Goal: Task Accomplishment & Management: Complete application form

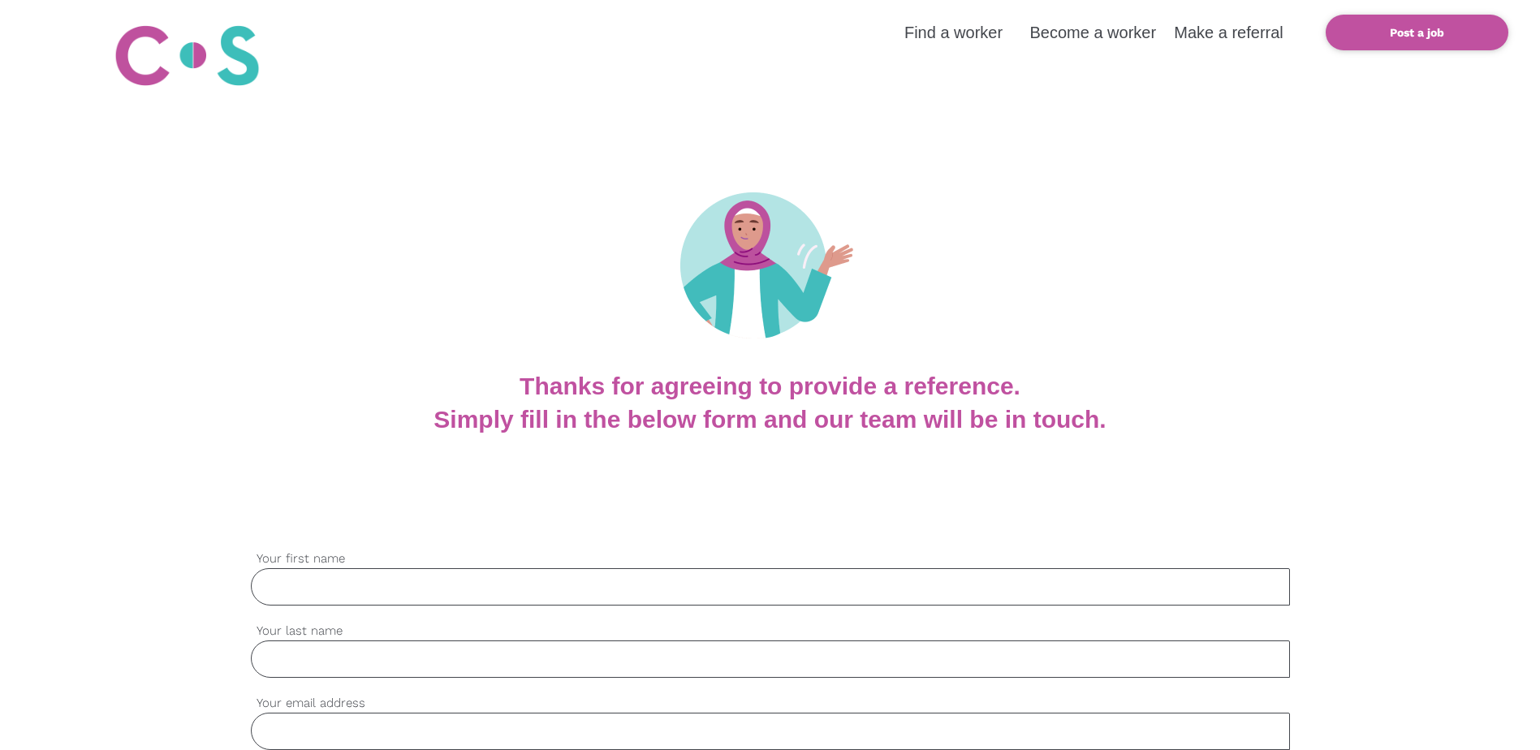
click at [328, 588] on input "Your first name" at bounding box center [770, 586] width 1039 height 37
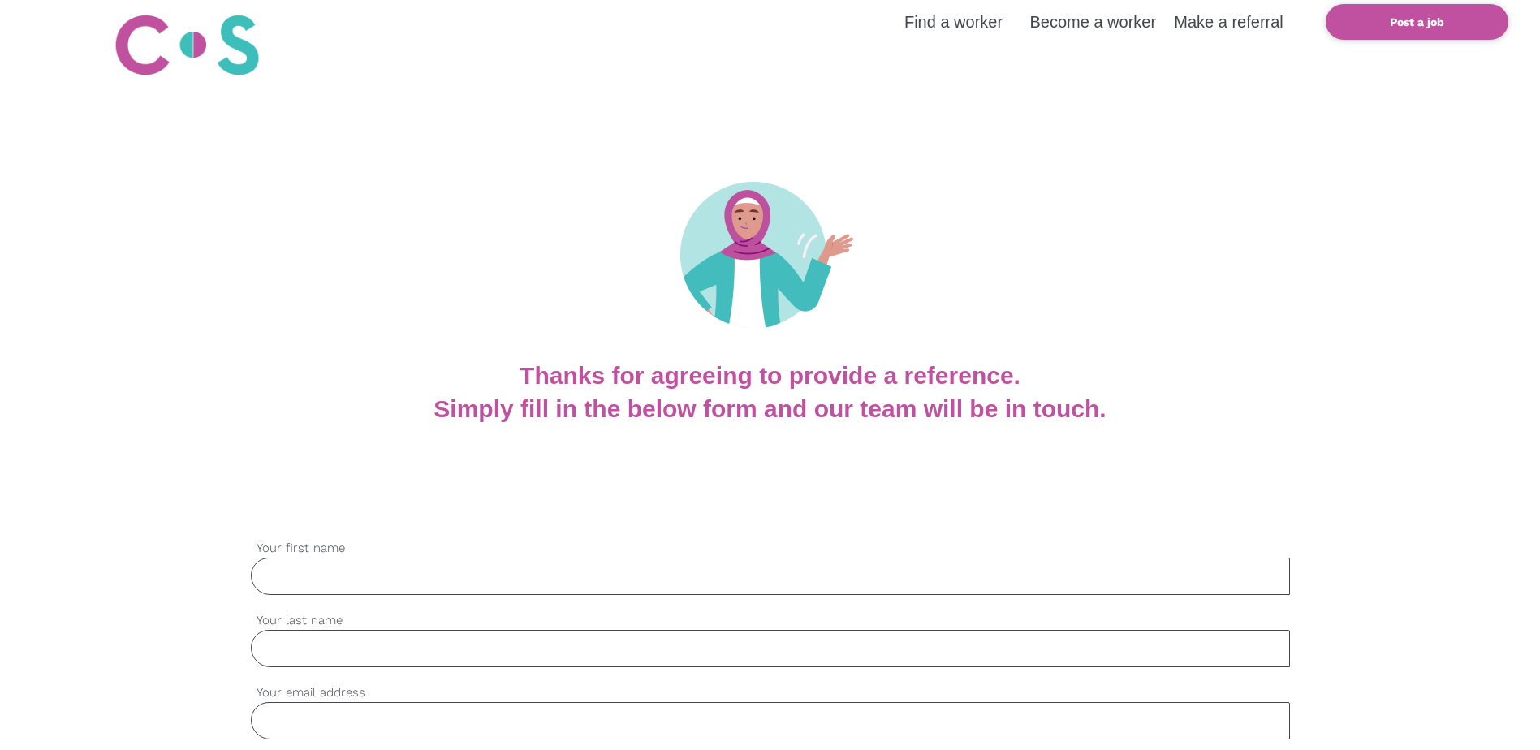
scroll to position [81, 0]
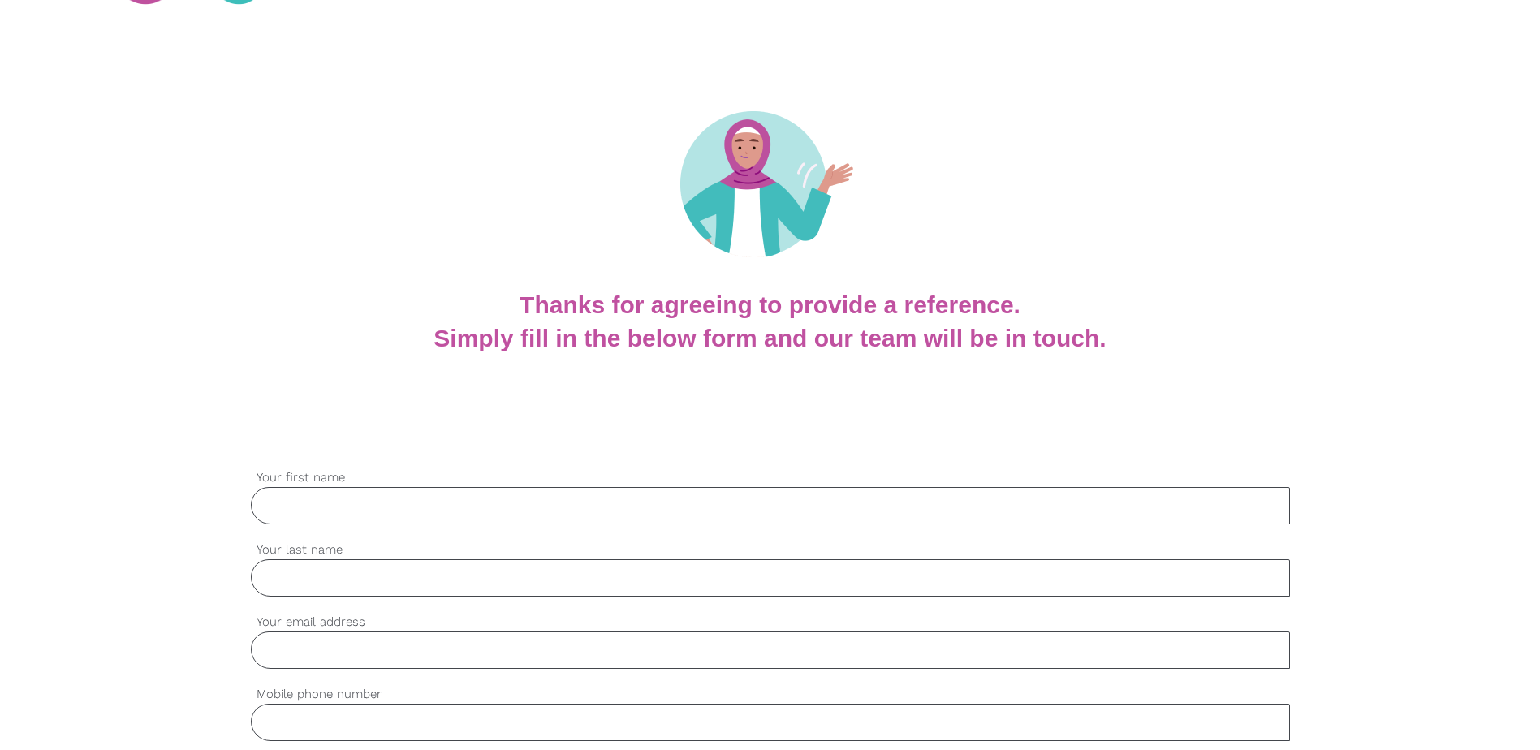
click at [279, 507] on input "Your first name" at bounding box center [770, 505] width 1039 height 37
type input "Karli"
type input "[PERSON_NAME]"
type input "[EMAIL_ADDRESS][PERSON_NAME][DOMAIN_NAME]"
type input "0220102537"
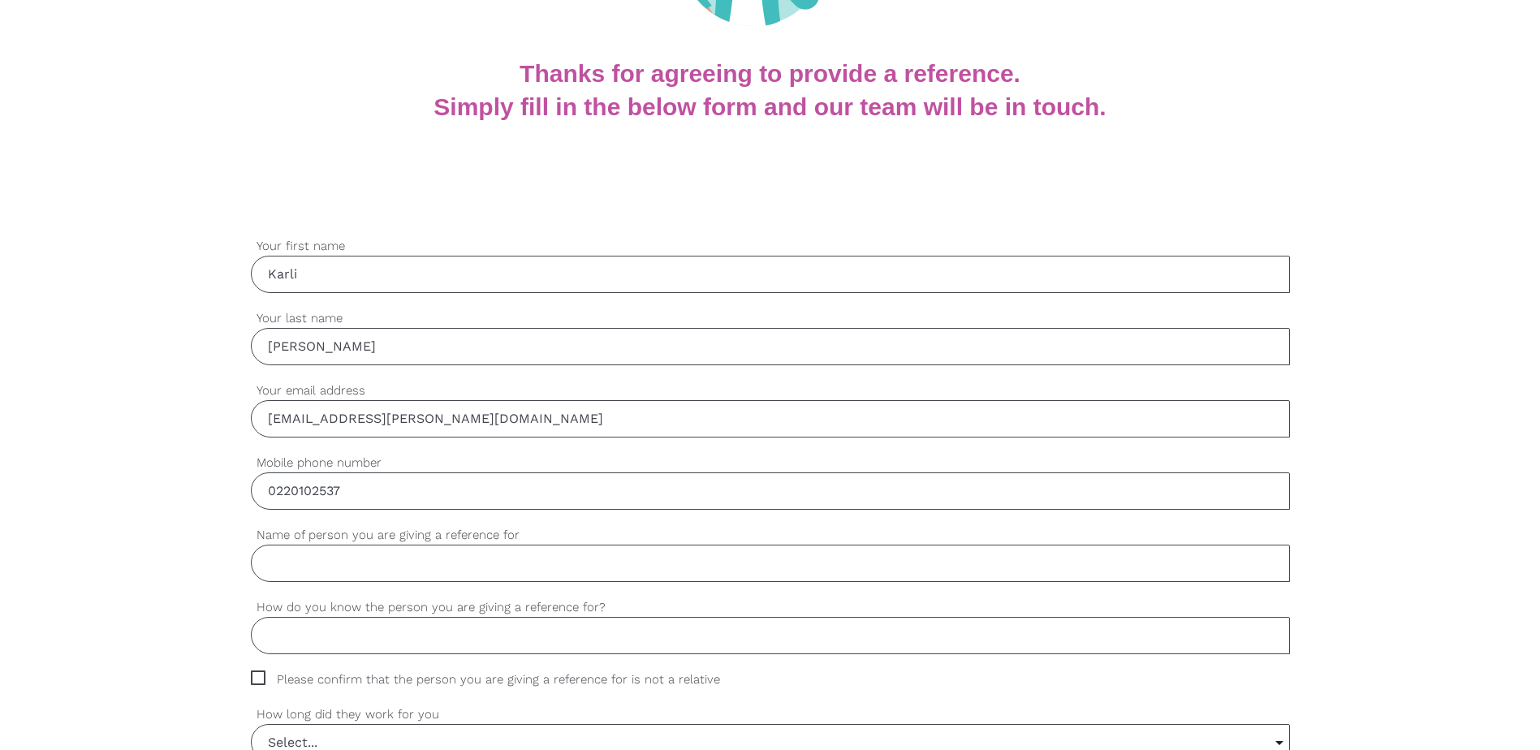
scroll to position [325, 0]
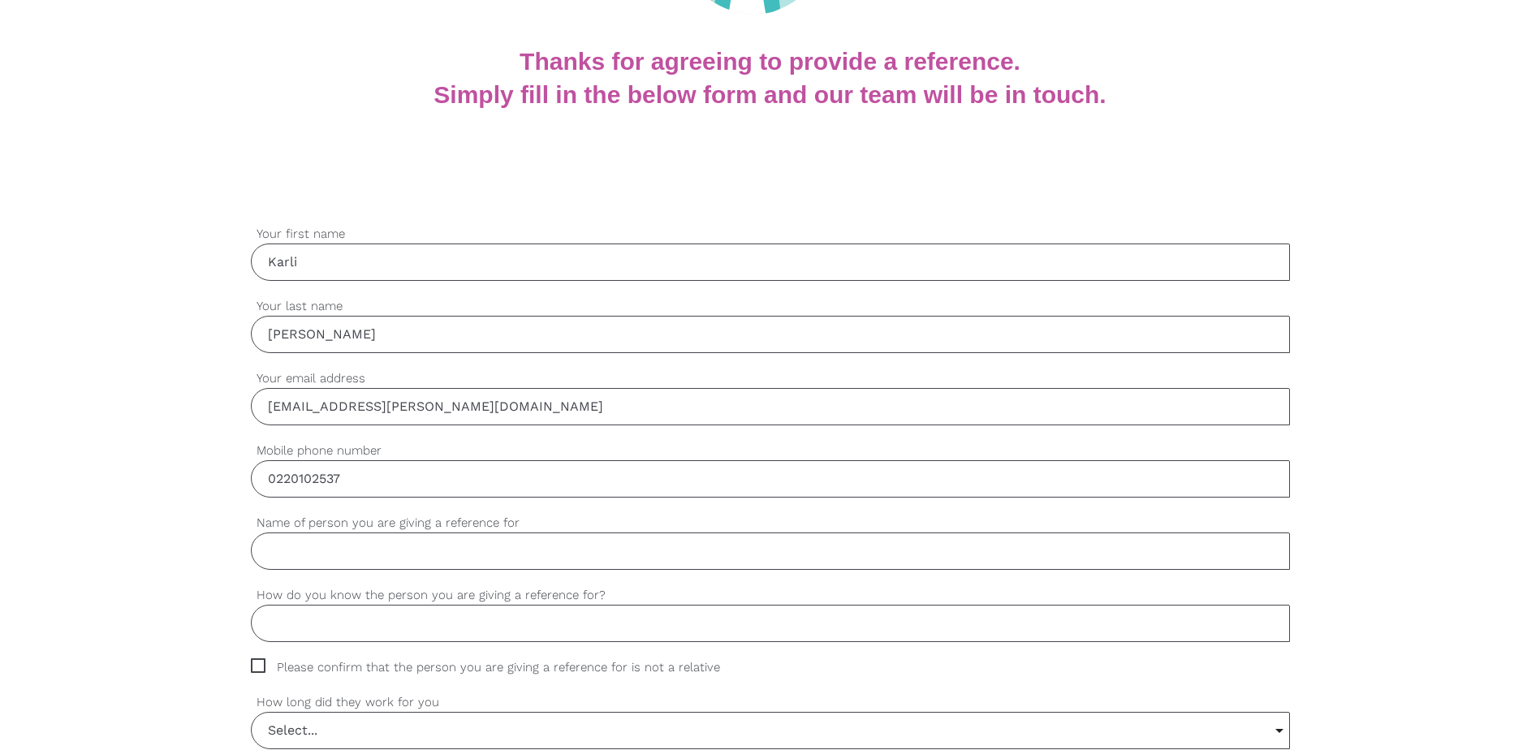
click at [302, 564] on input "Name of person you are giving a reference for" at bounding box center [770, 550] width 1039 height 37
type input "[PERSON_NAME]"
click at [274, 627] on input "How do you know the person you are giving a reference for?" at bounding box center [770, 623] width 1039 height 37
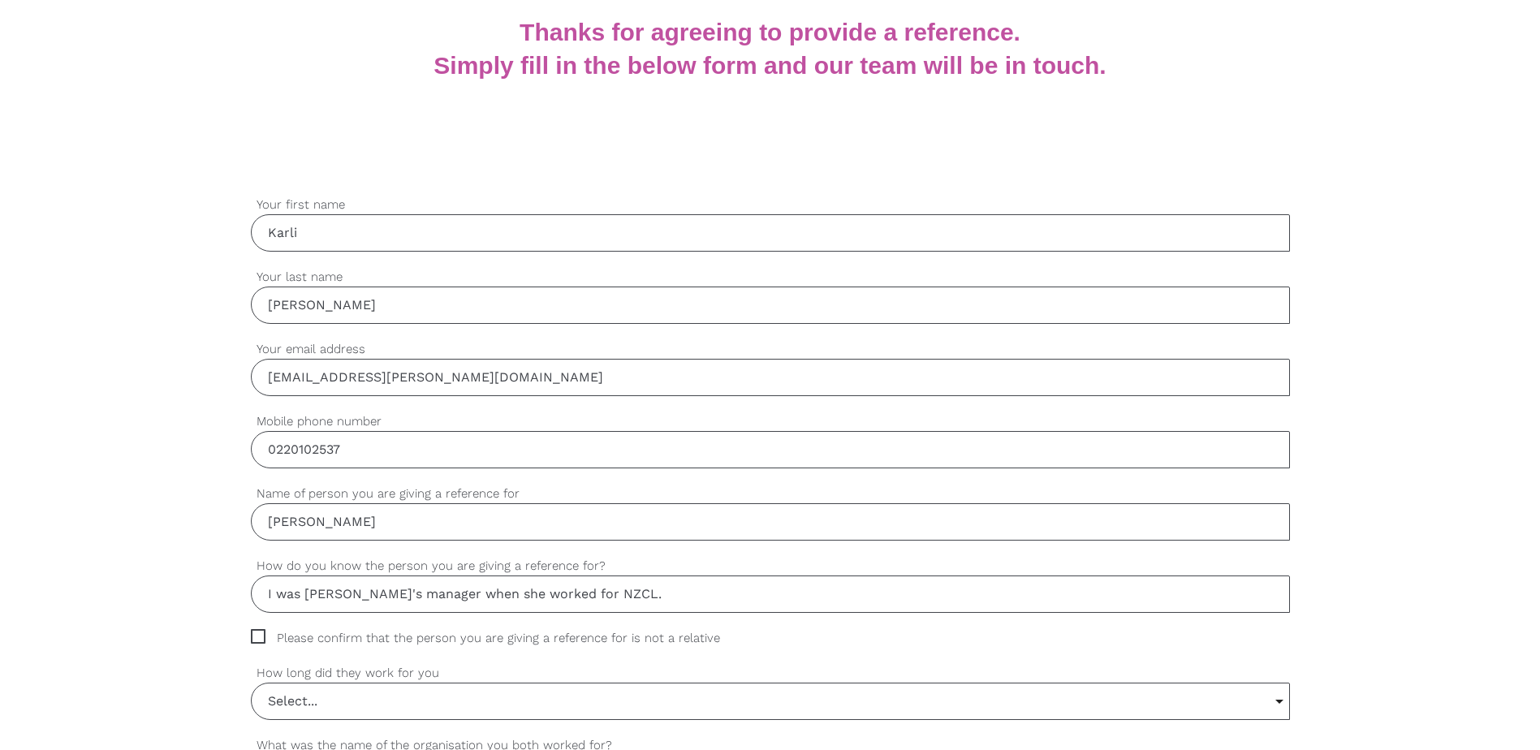
scroll to position [406, 0]
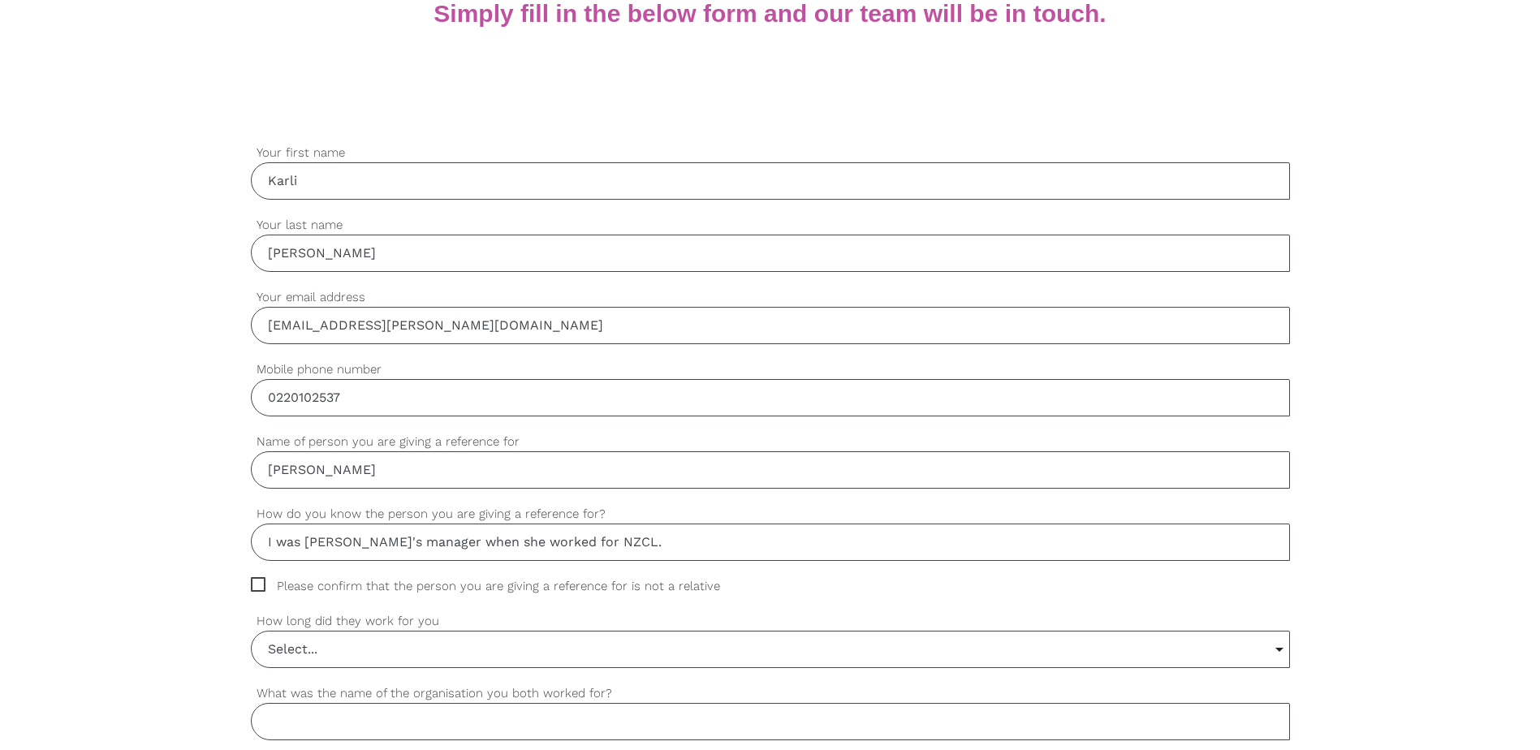
type input "I was [PERSON_NAME]'s manager when she worked for NZCL."
click at [259, 582] on span "Please confirm that the person you are giving a reference for is not a relative" at bounding box center [501, 586] width 500 height 19
click at [259, 582] on input "Please confirm that the person you are giving a reference for is not a relative" at bounding box center [256, 582] width 11 height 11
checkbox input "true"
click at [317, 651] on input "Select..." at bounding box center [770, 649] width 1037 height 36
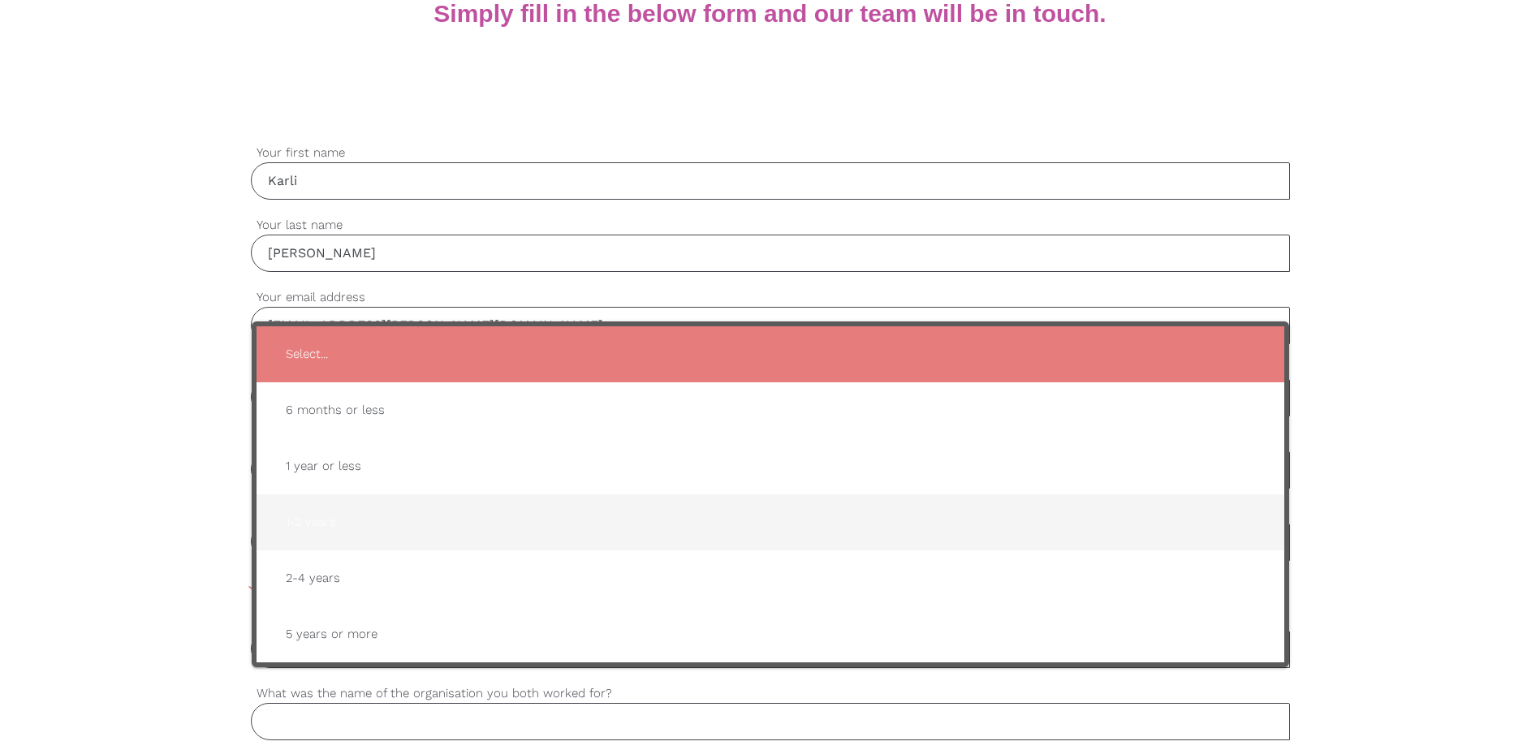
click at [326, 524] on span "1-2 years" at bounding box center [770, 522] width 995 height 40
type input "1-2 years"
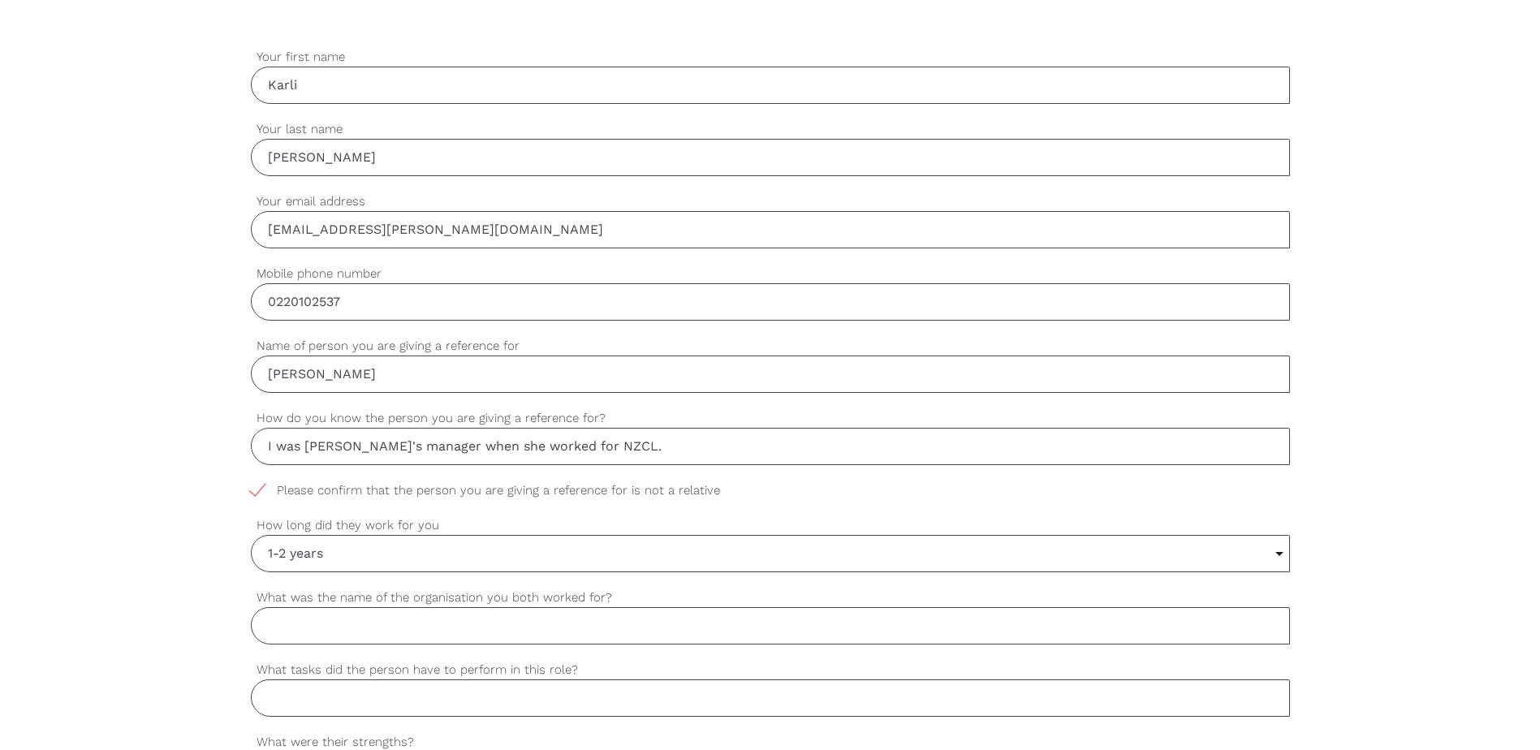
scroll to position [649, 0]
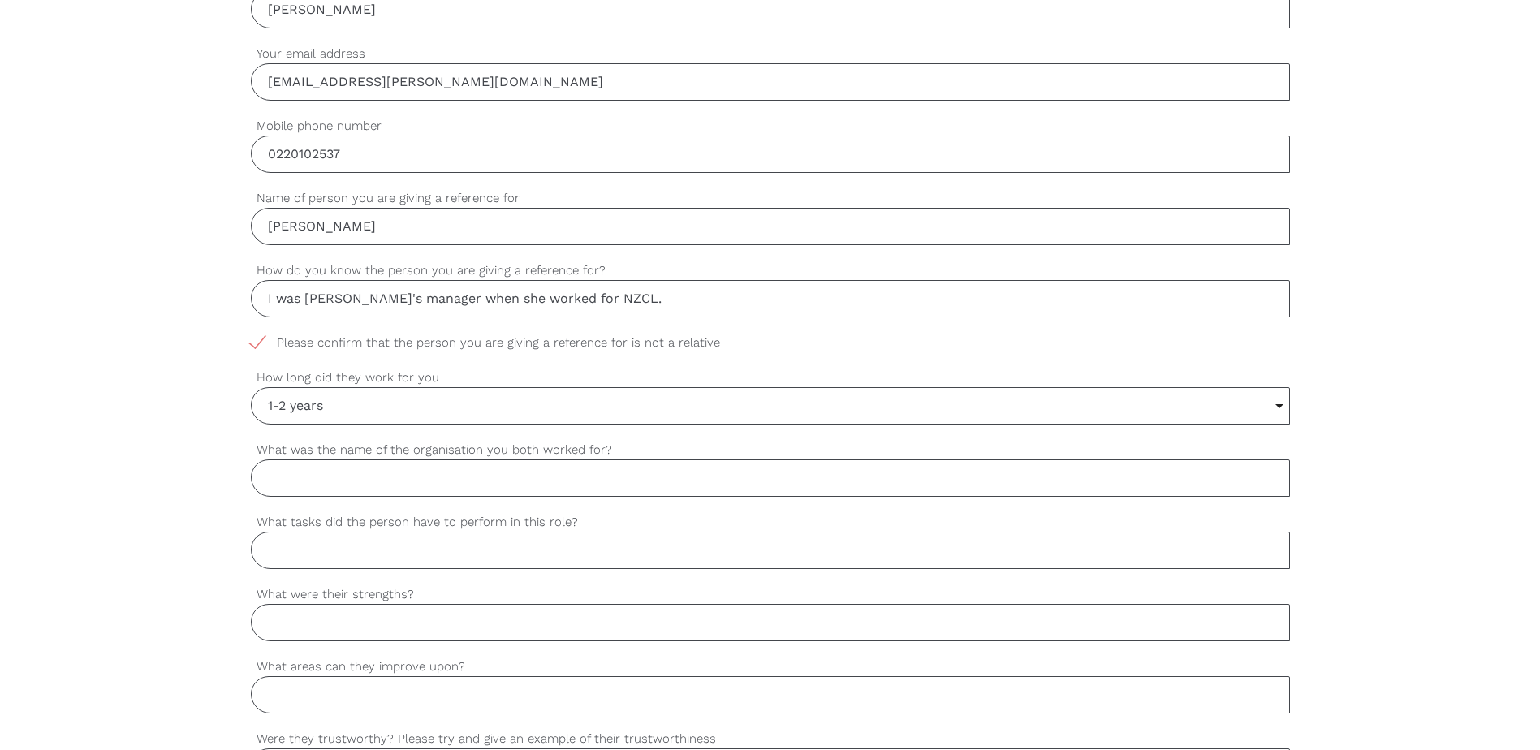
click at [295, 480] on input "What was the name of the organisation you both worked for?" at bounding box center [770, 477] width 1039 height 37
type input "NZCL"
click at [286, 554] on input "What tasks did the person have to perform in this role?" at bounding box center [770, 550] width 1039 height 37
click at [1019, 548] on input "Supporting people with intellectual and physical disabilities to live amazing l…" at bounding box center [770, 550] width 1039 height 37
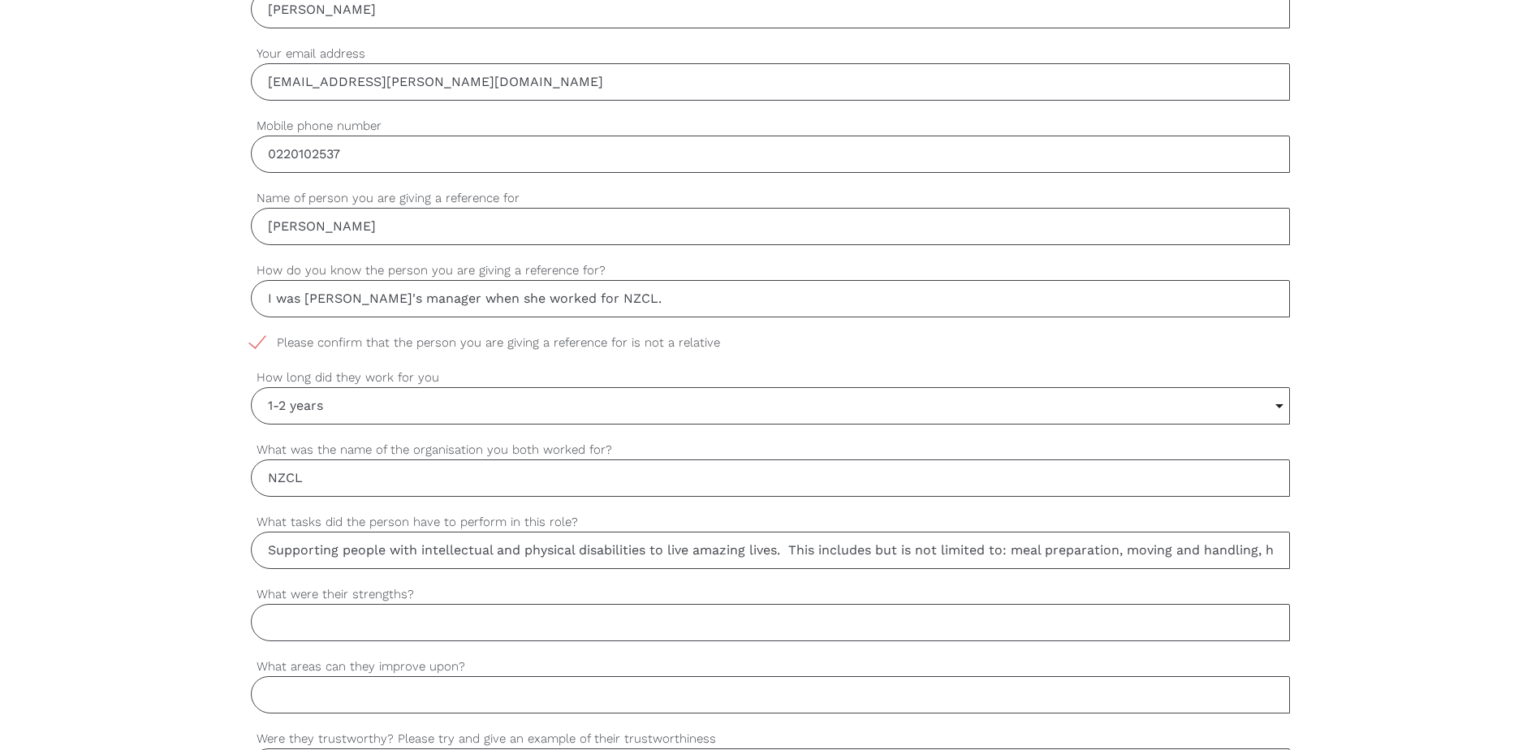
click at [1285, 560] on input "Supporting people with intellectual and physical disabilities to live amazing l…" at bounding box center [770, 550] width 1039 height 37
click at [1270, 553] on input "Supporting people with intellectual and physical disabilities to live amazing l…" at bounding box center [770, 550] width 1039 height 37
click at [1277, 554] on input "Supporting people with intellectual and physical disabilities to live amazing l…" at bounding box center [770, 550] width 1039 height 37
click at [1224, 549] on input "Supporting people with intellectual and physical disabilities to live amazing l…" at bounding box center [770, 550] width 1039 height 37
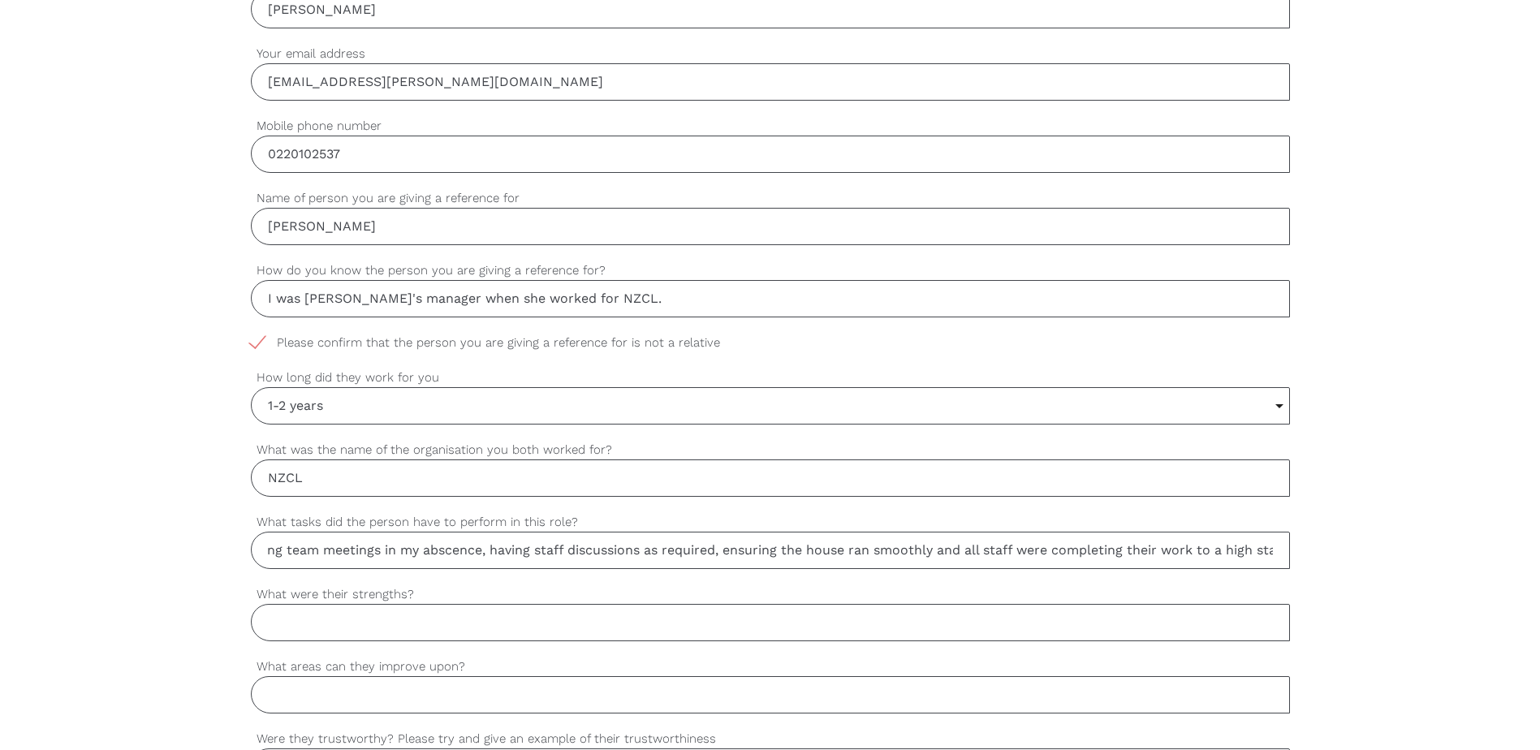
scroll to position [0, 2833]
type input "Supporting people with intellectual and physical disabilities to live amazing l…"
click at [1212, 549] on input "Supporting people with intellectual and physical disabilities to live amazing l…" at bounding box center [770, 550] width 1039 height 37
click at [291, 618] on input "What were their strengths?" at bounding box center [770, 622] width 1039 height 37
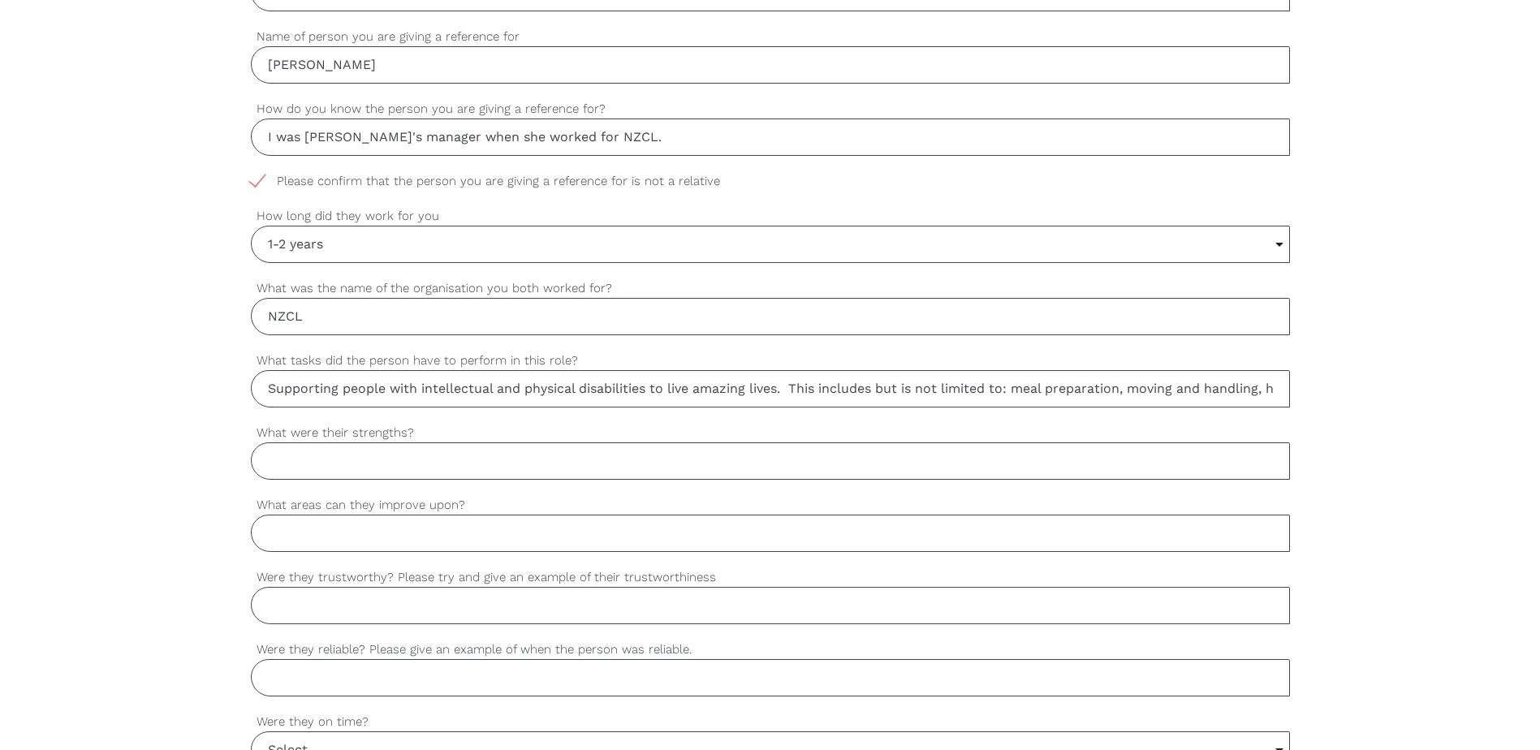
scroll to position [812, 0]
click at [317, 473] on input "What were their strengths?" at bounding box center [770, 460] width 1039 height 37
click at [322, 463] on input "[PERSON_NAME]" at bounding box center [770, 460] width 1039 height 37
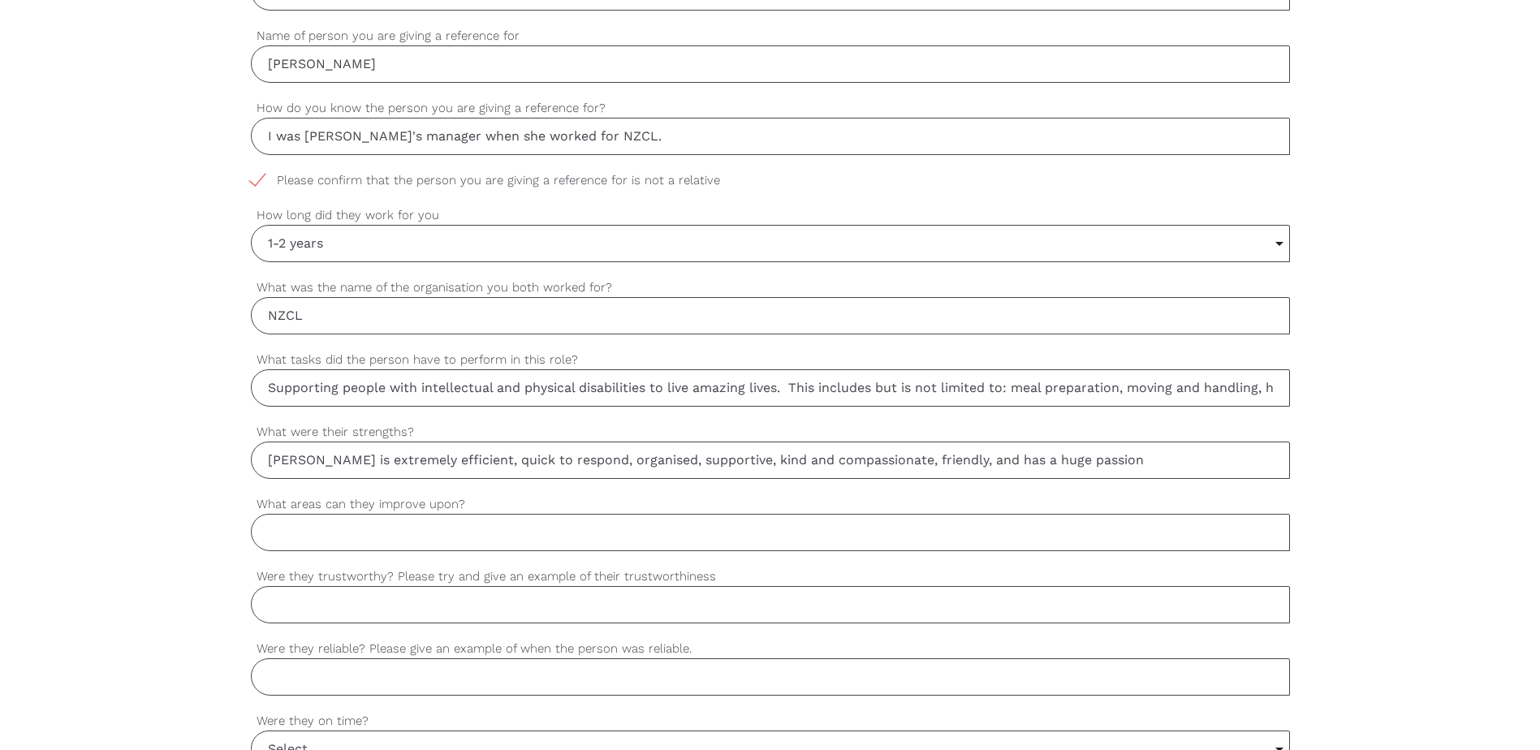
click at [1101, 459] on input "[PERSON_NAME] is extremely efficient, quick to respond, organised, supportive, …" at bounding box center [770, 460] width 1039 height 37
type input "[PERSON_NAME] is extremely efficient, quick to respond, organised, supportive, …"
click at [295, 539] on input "What areas can they improve upon?" at bounding box center [770, 532] width 1039 height 37
type input "[PERSON_NAME] is not comfortable with difficult situations and may require supp…"
click at [321, 612] on input "Were they trustworthy? Please try and give an example of their trustworthiness" at bounding box center [770, 604] width 1039 height 37
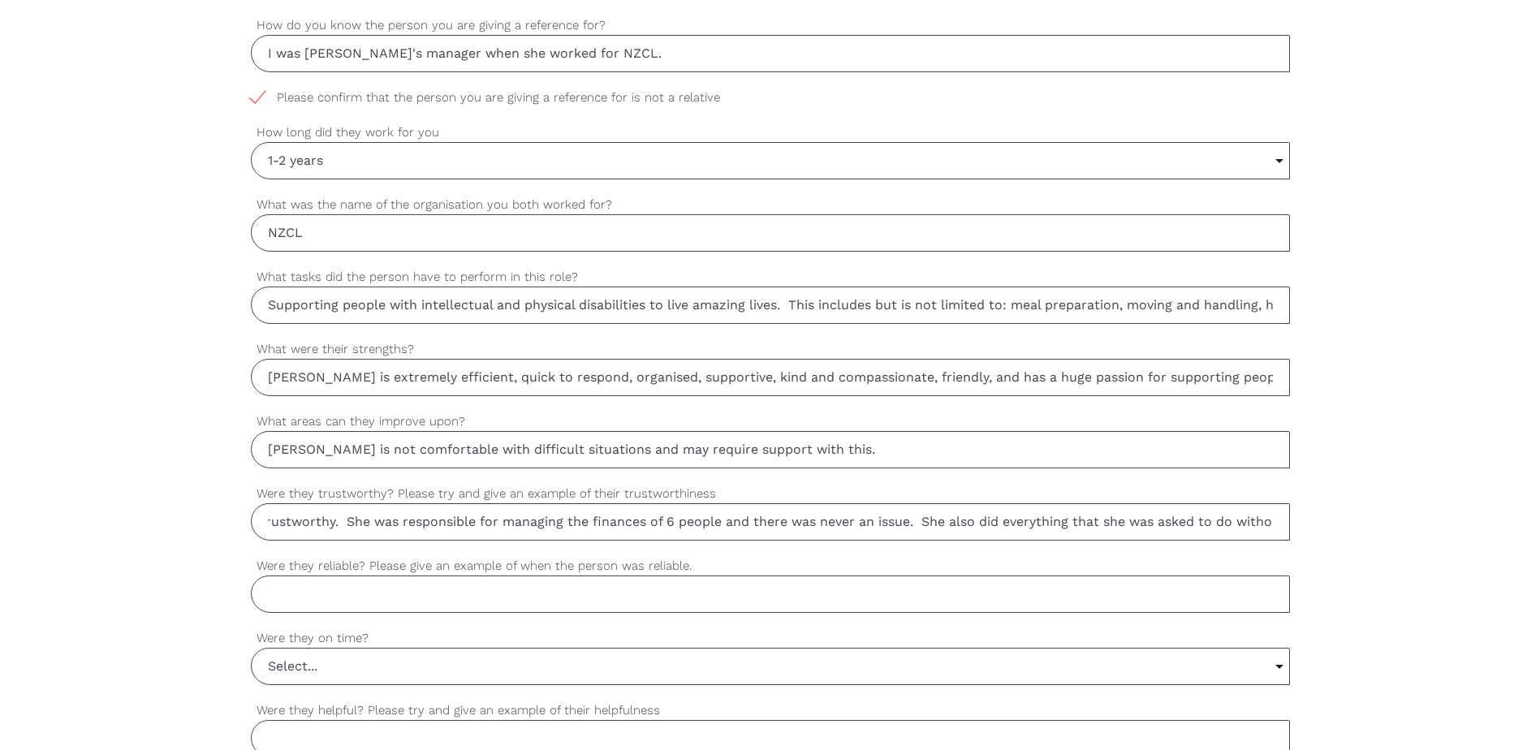
scroll to position [974, 0]
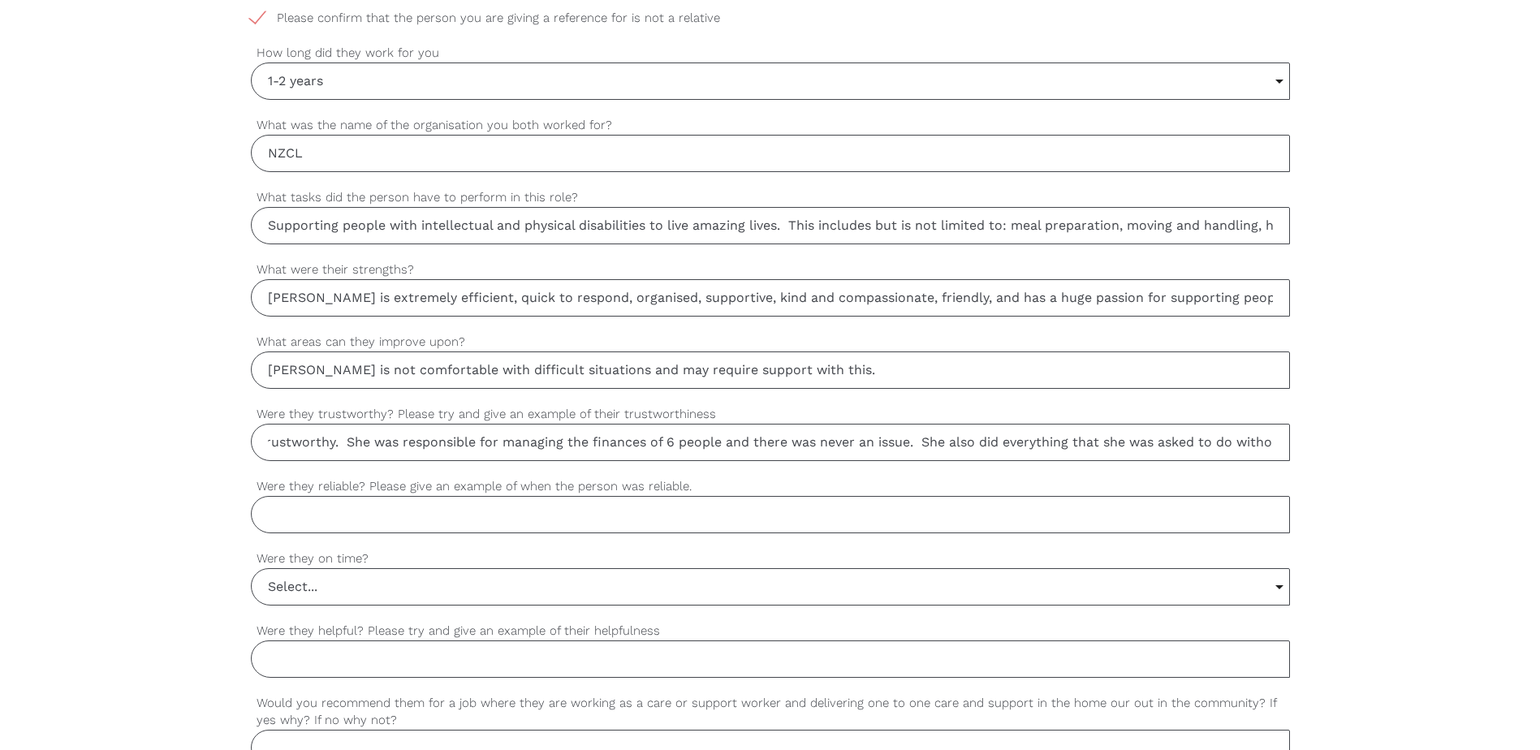
type input "[PERSON_NAME] is completely trustworthy. She was responsible for managing the f…"
click at [298, 519] on input "Were they reliable? Please give an example of when the person was reliable." at bounding box center [770, 514] width 1039 height 37
type input "Yes. I knew that if I asked [PERSON_NAME] to do something, it would get done qu…"
click at [1277, 588] on input "Select..." at bounding box center [770, 587] width 1037 height 36
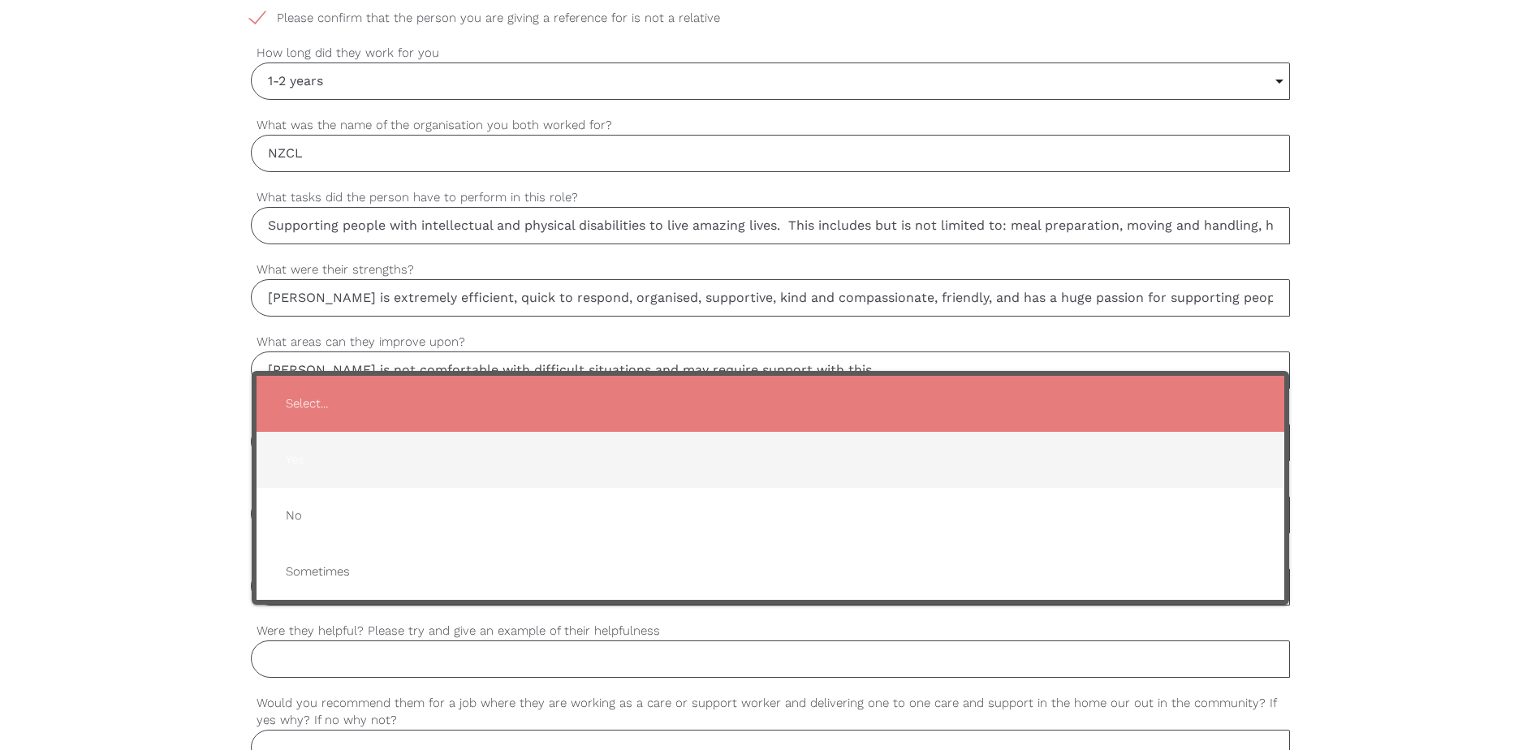
click at [310, 461] on span "Yes" at bounding box center [770, 460] width 995 height 40
type input "Yes"
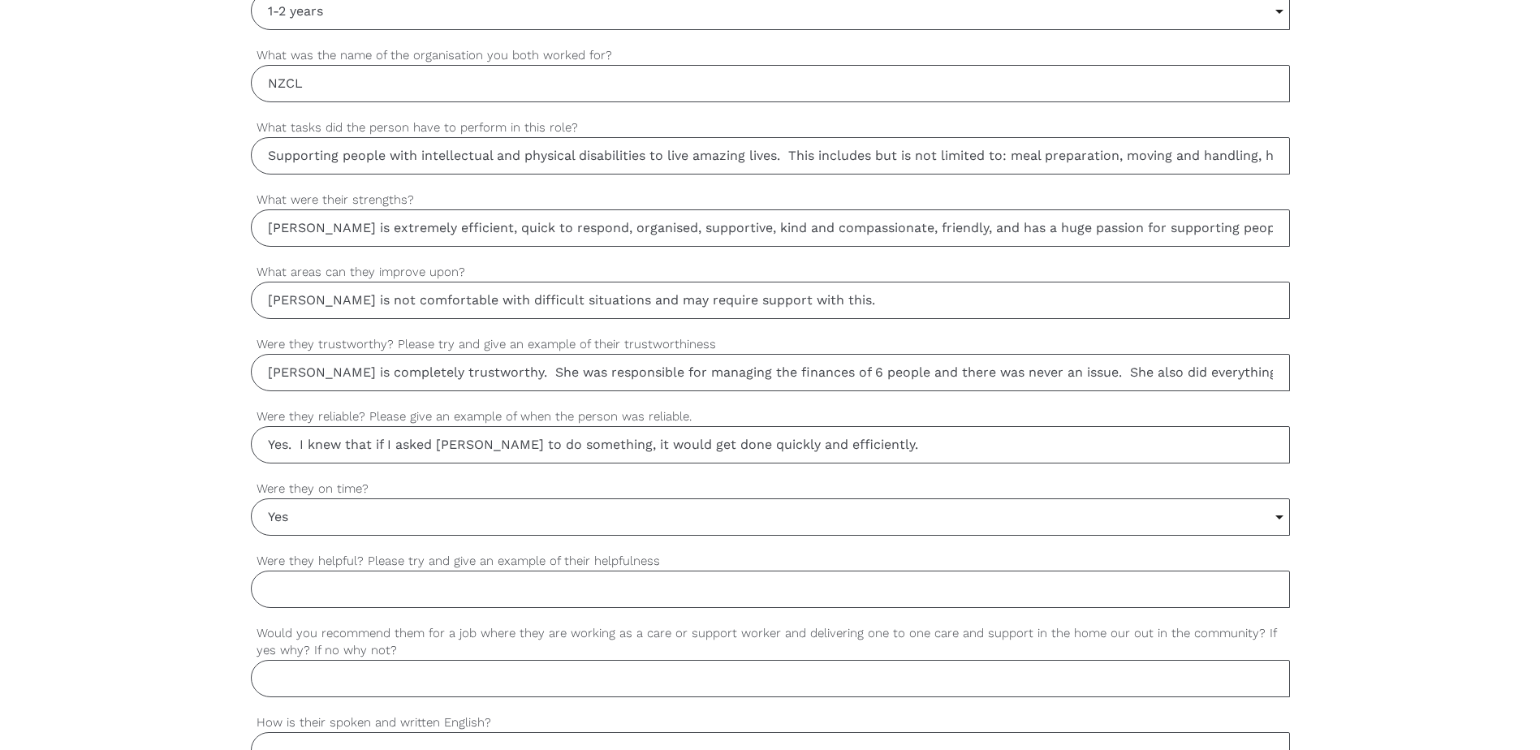
scroll to position [1136, 0]
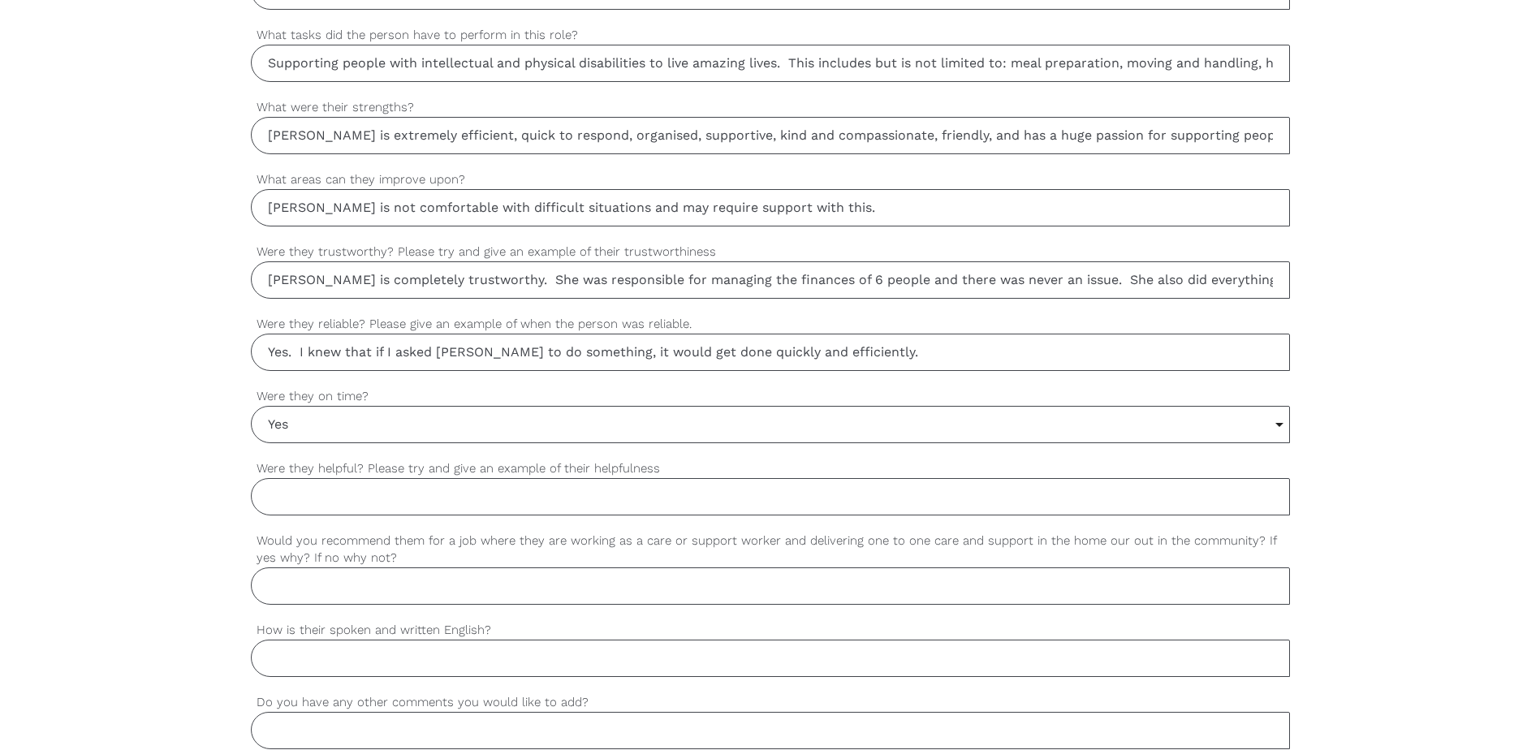
click at [294, 496] on input "Were they helpful? Please try and give an example of their helpfulness" at bounding box center [770, 496] width 1039 height 37
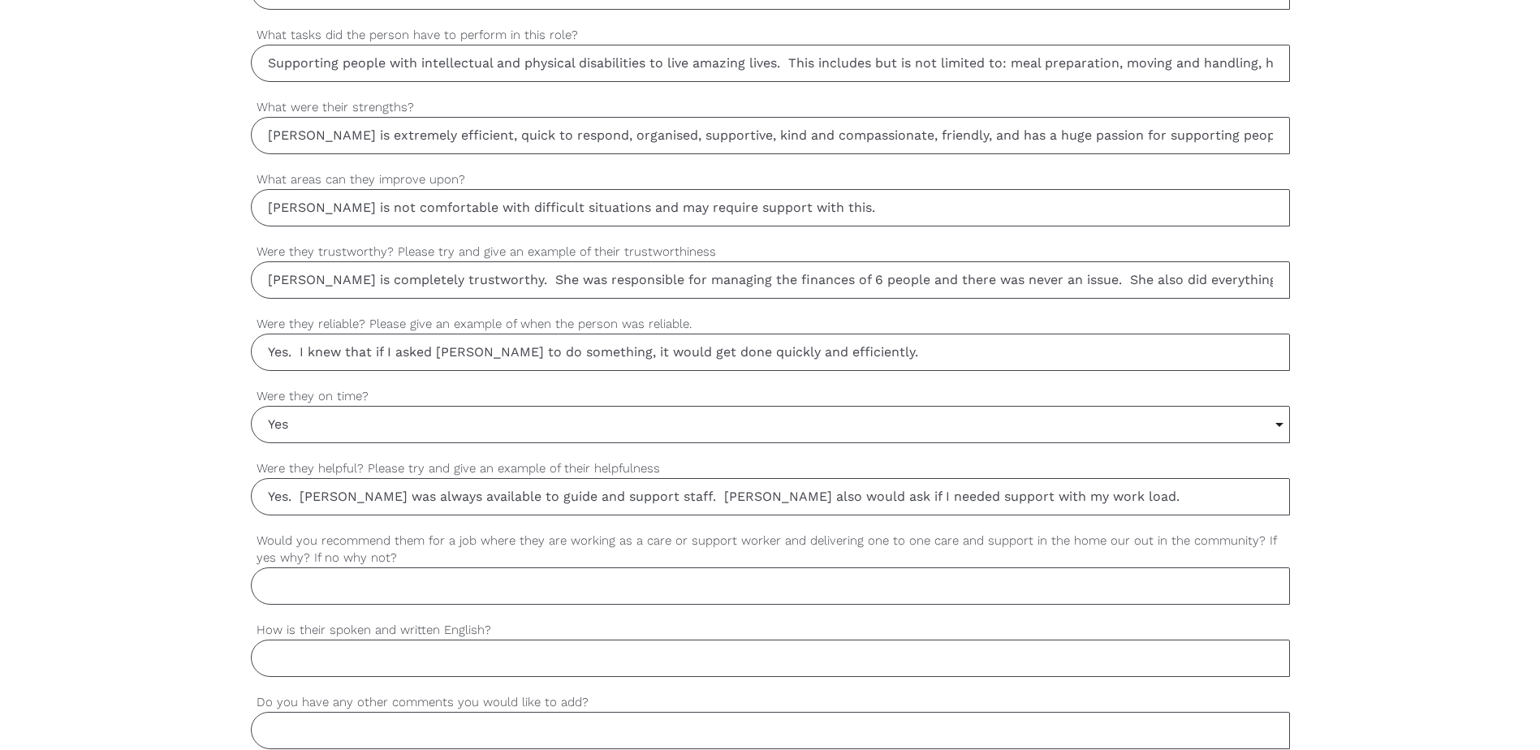
type input "Yes. [PERSON_NAME] was always available to guide and support staff. [PERSON_NAM…"
click at [295, 592] on input "Would you recommend them for a job where they are working as a care or support …" at bounding box center [770, 585] width 1039 height 37
type input "Yes absolutely. [PERSON_NAME] is an amazing [DEMOGRAPHIC_DATA] with a passion f…"
click at [278, 661] on input "How is their spoken and written English?" at bounding box center [770, 658] width 1039 height 37
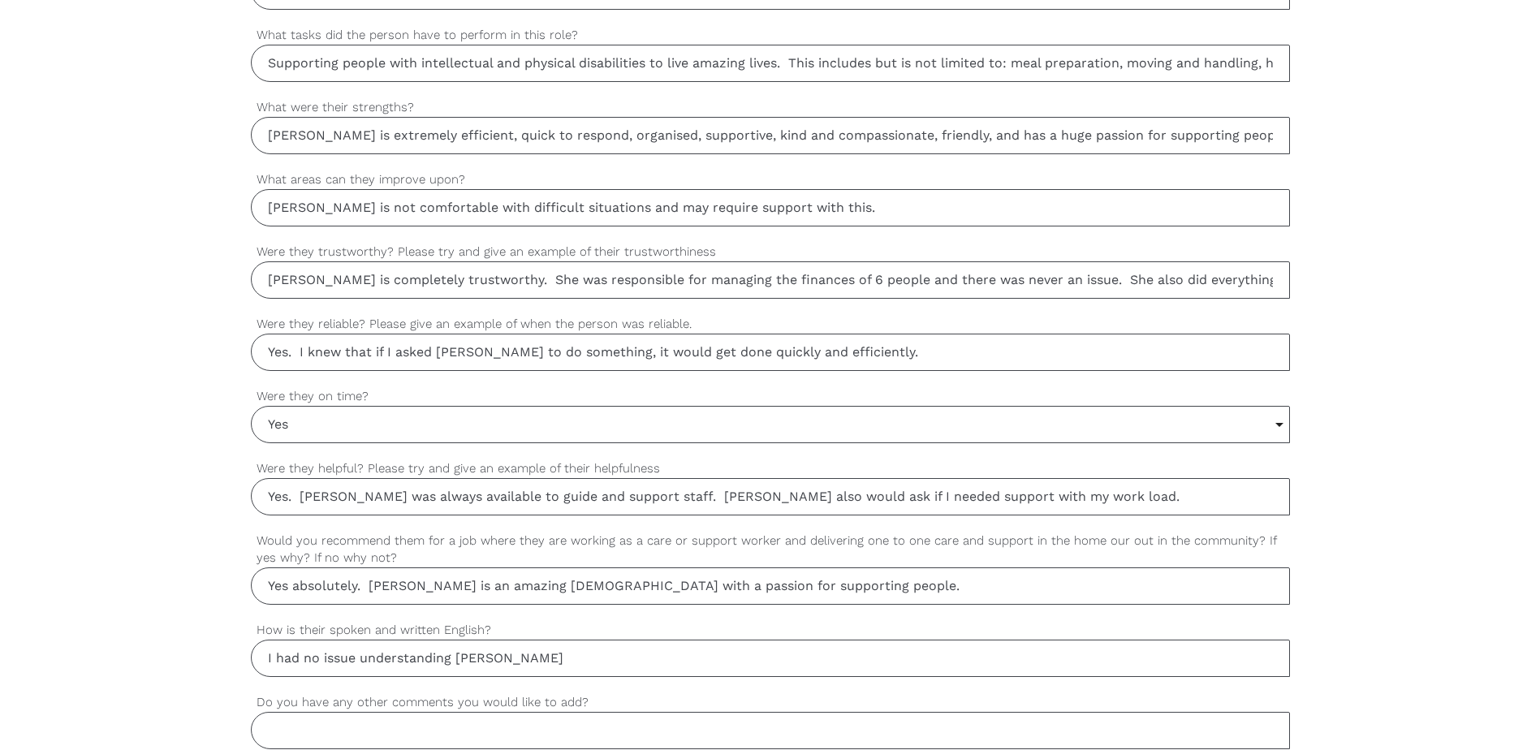
scroll to position [1217, 0]
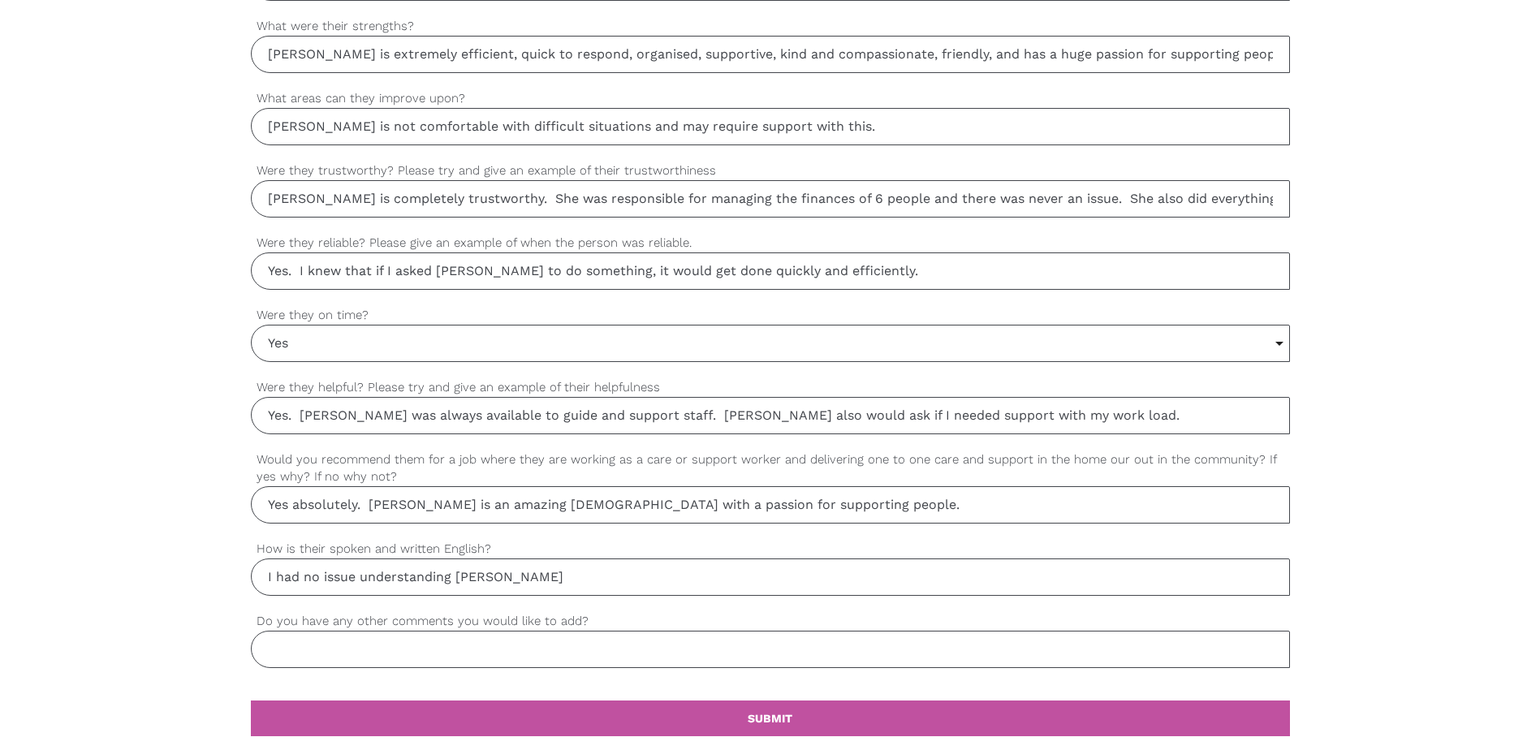
type input "I had no issue understanding [PERSON_NAME]"
click at [281, 652] on input "Do you have any other comments you would like to add?" at bounding box center [770, 649] width 1039 height 37
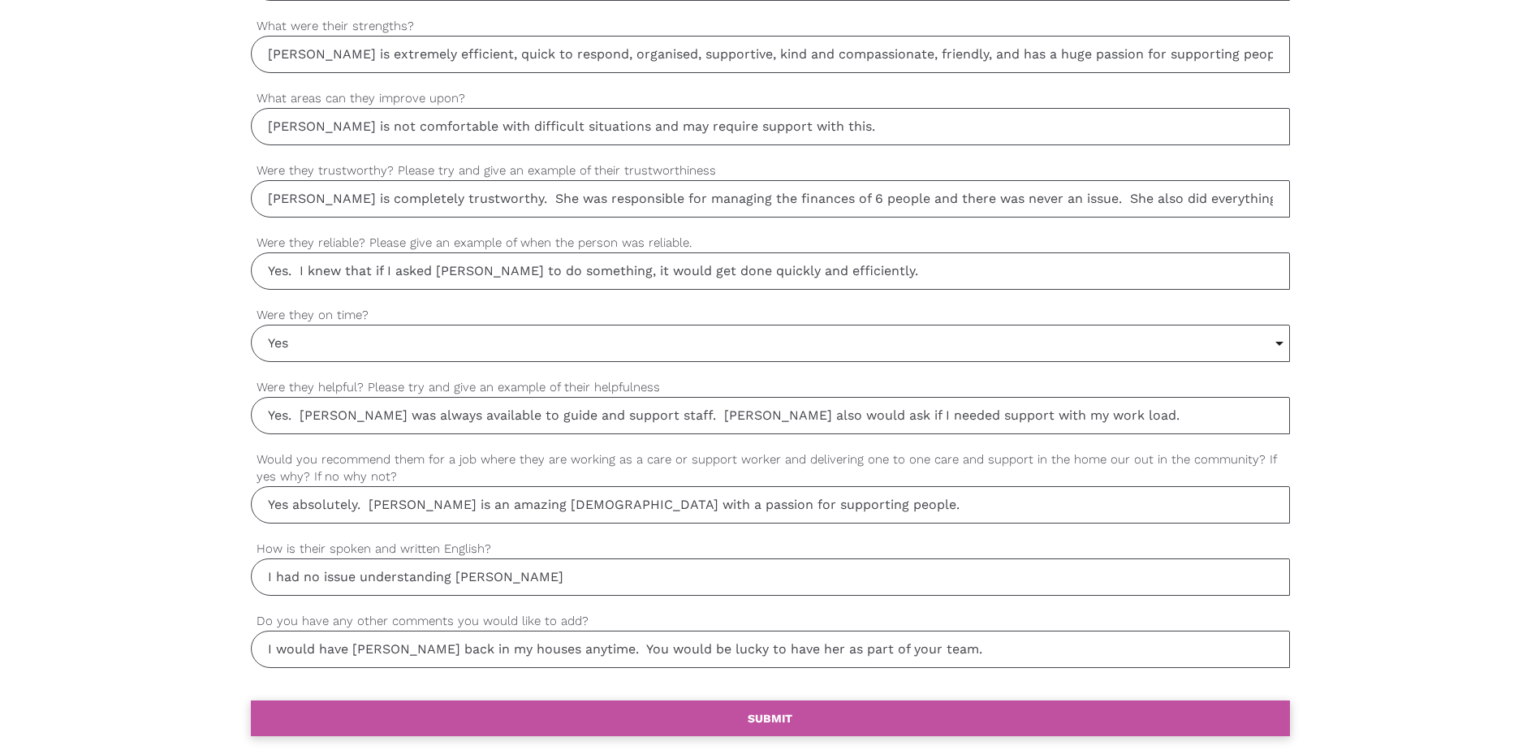
type input "I would have [PERSON_NAME] back in my houses anytime. You would be lucky to hav…"
click at [780, 728] on link "settings SUBMIT" at bounding box center [770, 718] width 1039 height 36
